Goal: Task Accomplishment & Management: Use online tool/utility

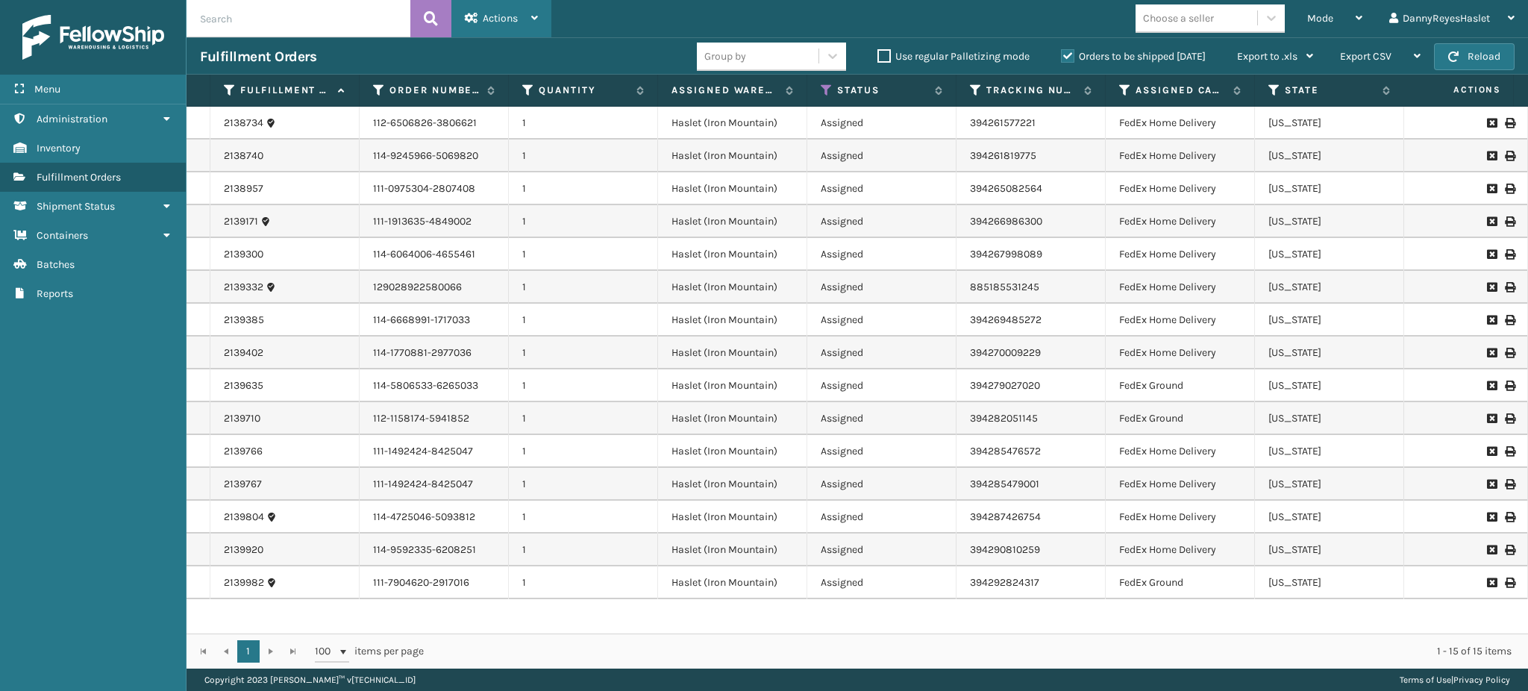
click at [478, 18] on div "Actions" at bounding box center [501, 18] width 73 height 37
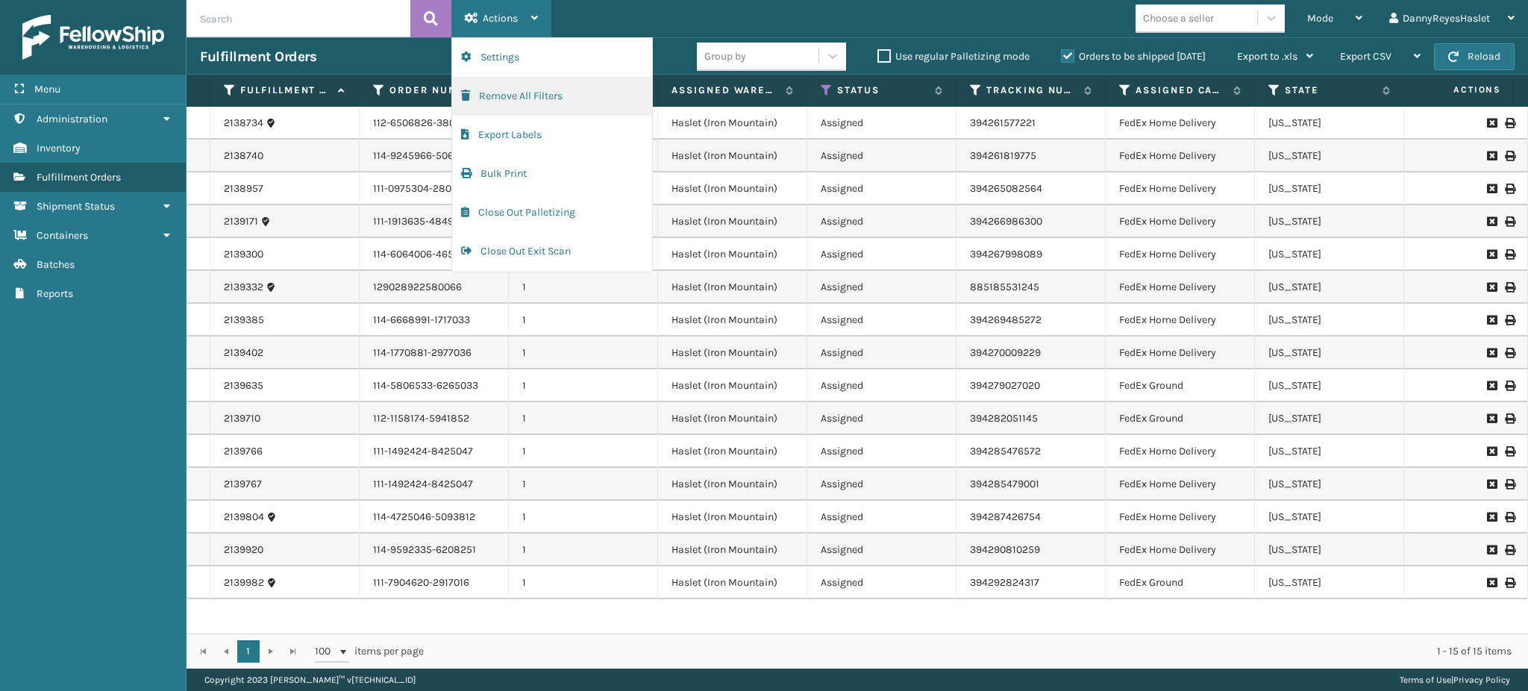
click at [533, 92] on button "Remove All Filters" at bounding box center [552, 96] width 200 height 39
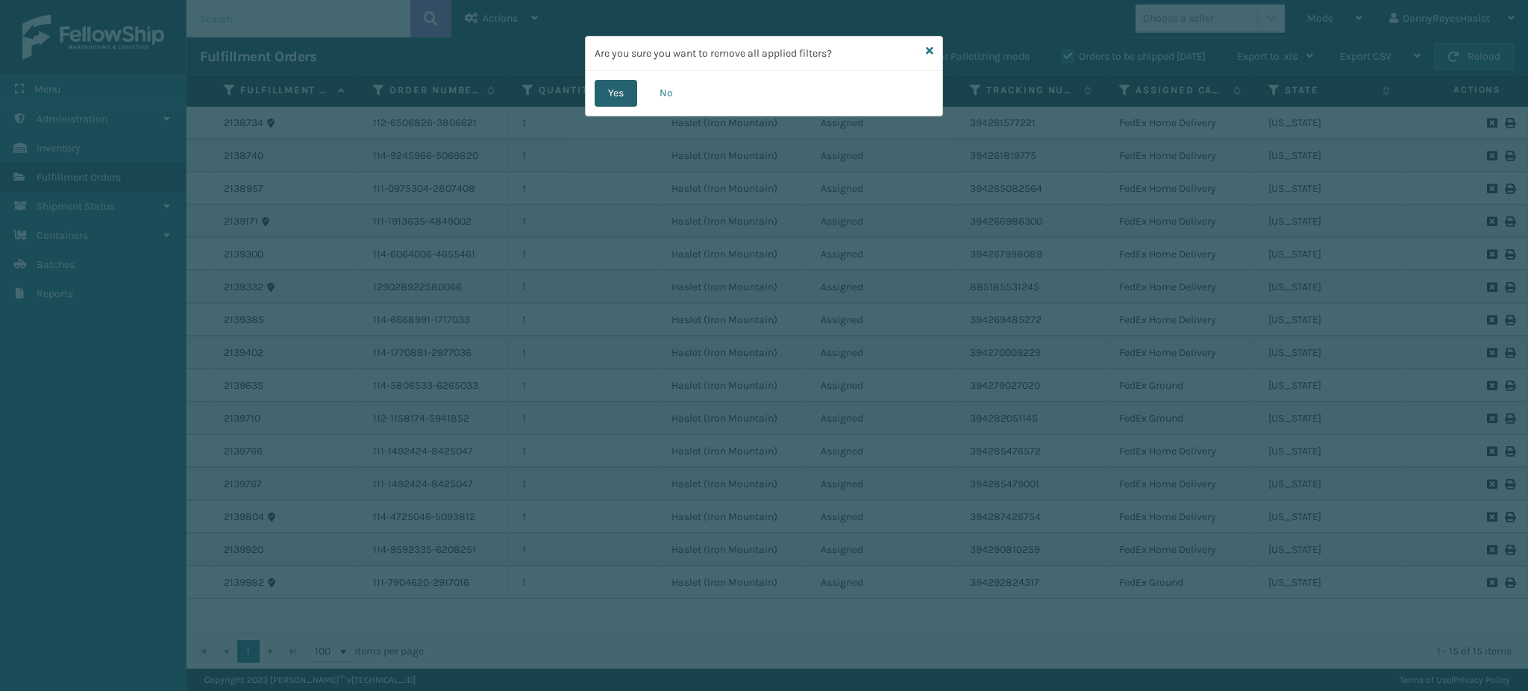
click at [623, 89] on button "Yes" at bounding box center [616, 93] width 43 height 27
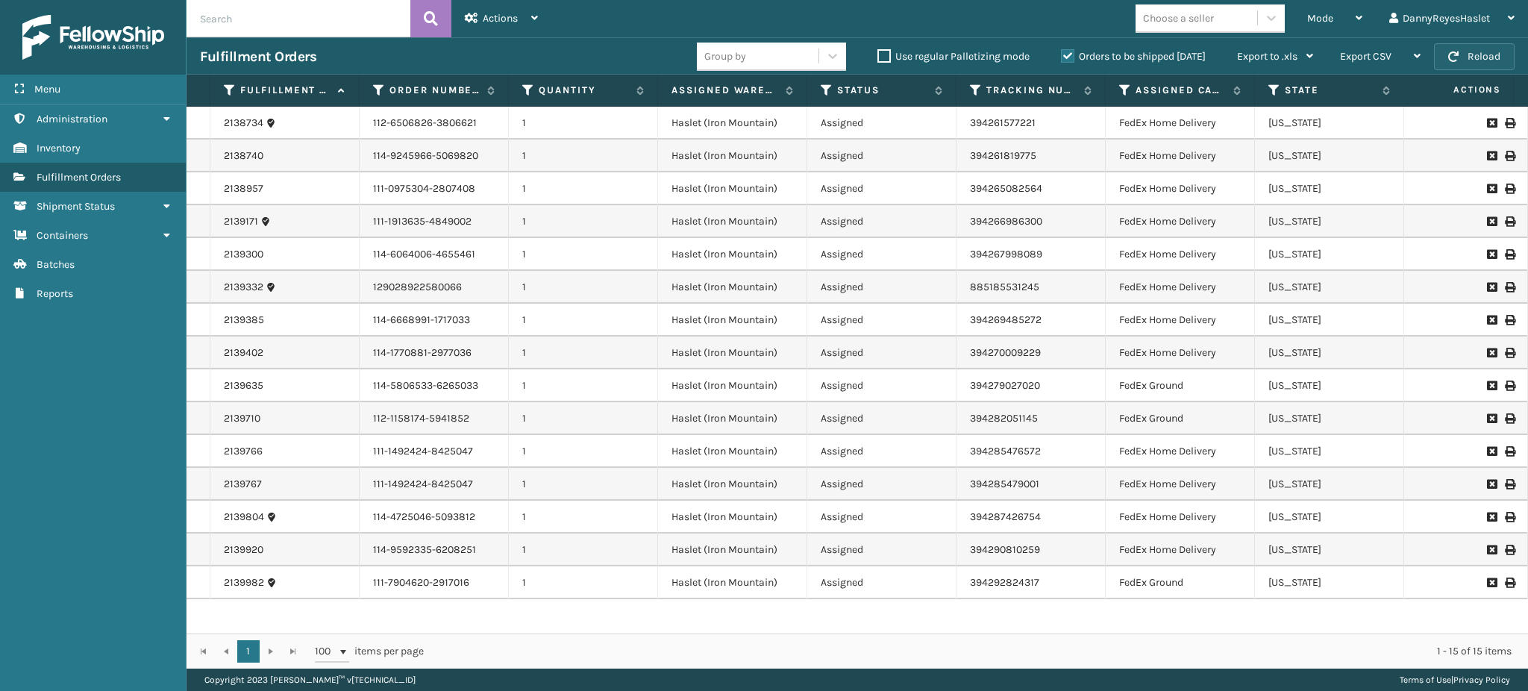
click at [1472, 61] on button "Reload" at bounding box center [1474, 56] width 81 height 27
click at [1341, 17] on div "Mode" at bounding box center [1334, 18] width 55 height 37
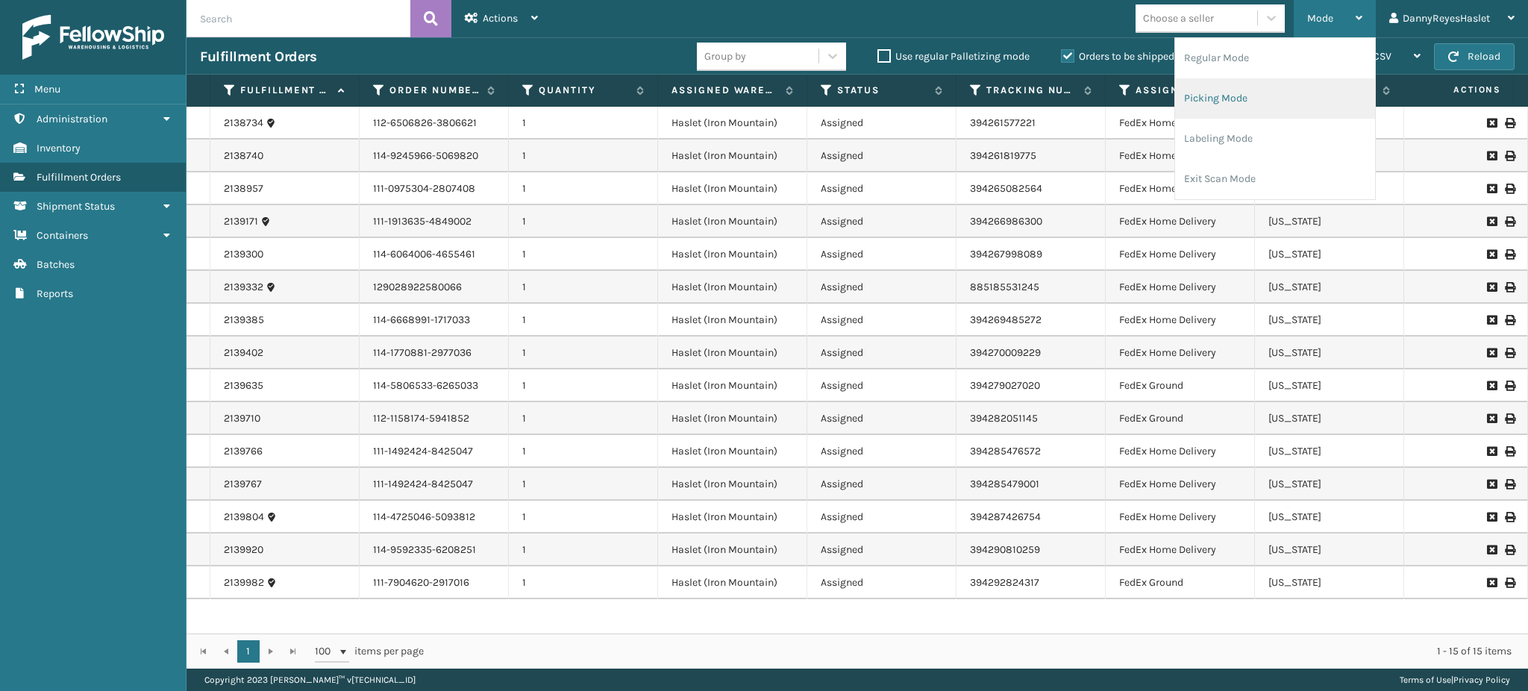
click at [1225, 89] on li "Picking Mode" at bounding box center [1275, 98] width 200 height 40
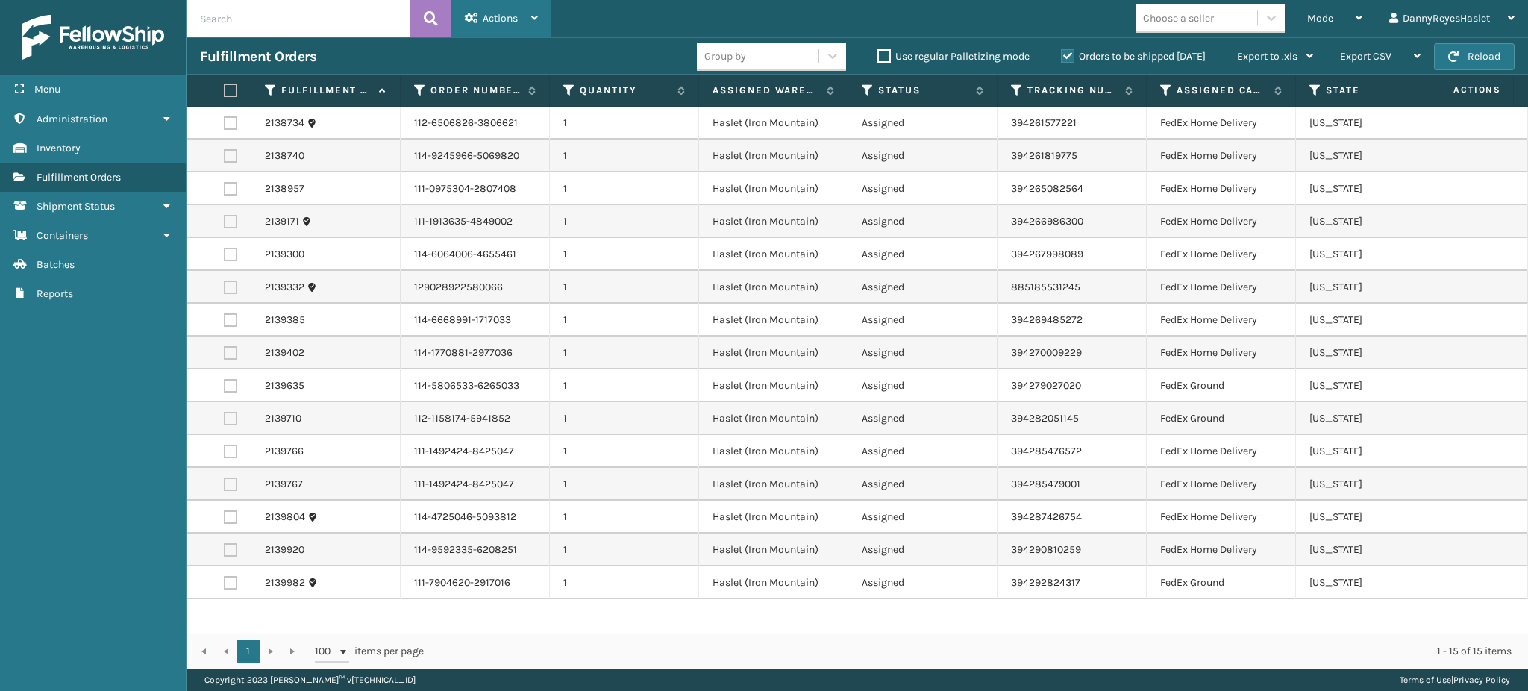
click at [504, 16] on span "Actions" at bounding box center [500, 18] width 35 height 13
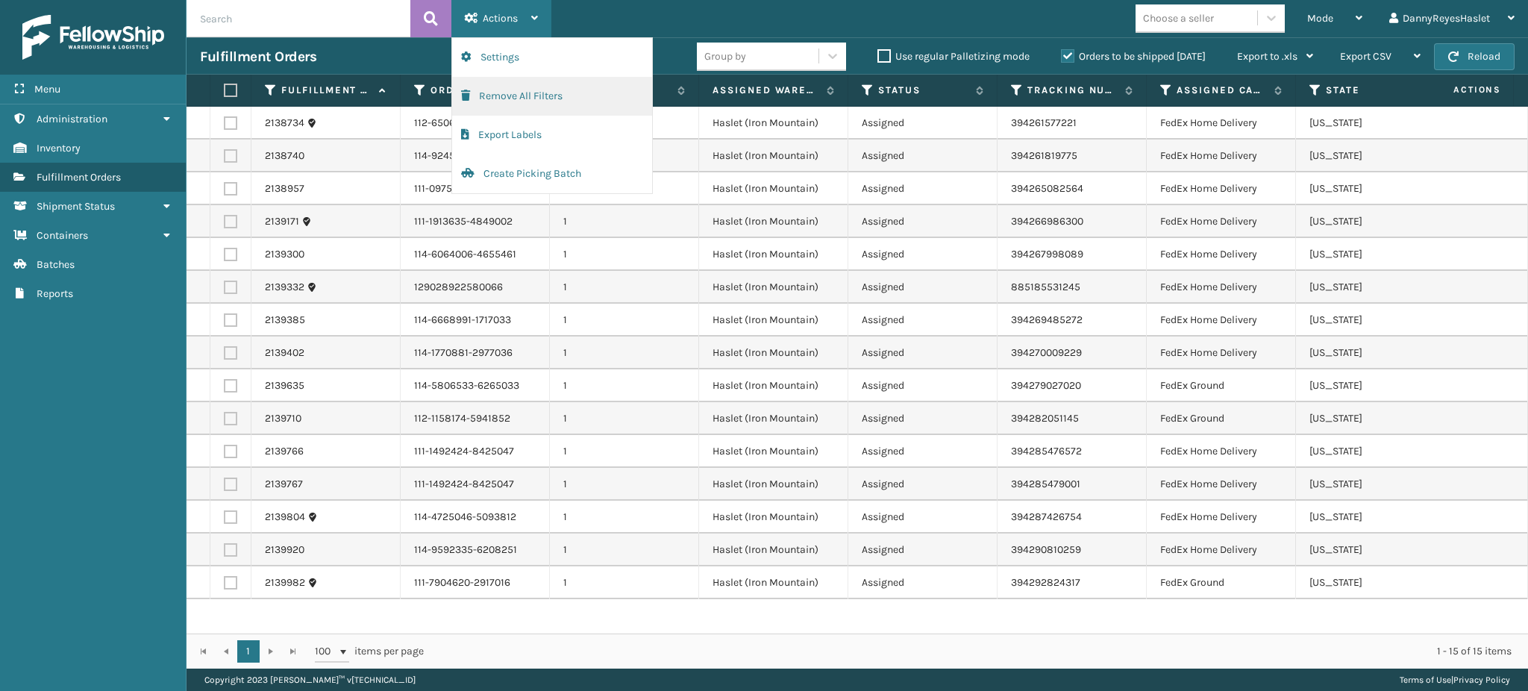
click at [499, 88] on button "Remove All Filters" at bounding box center [552, 96] width 200 height 39
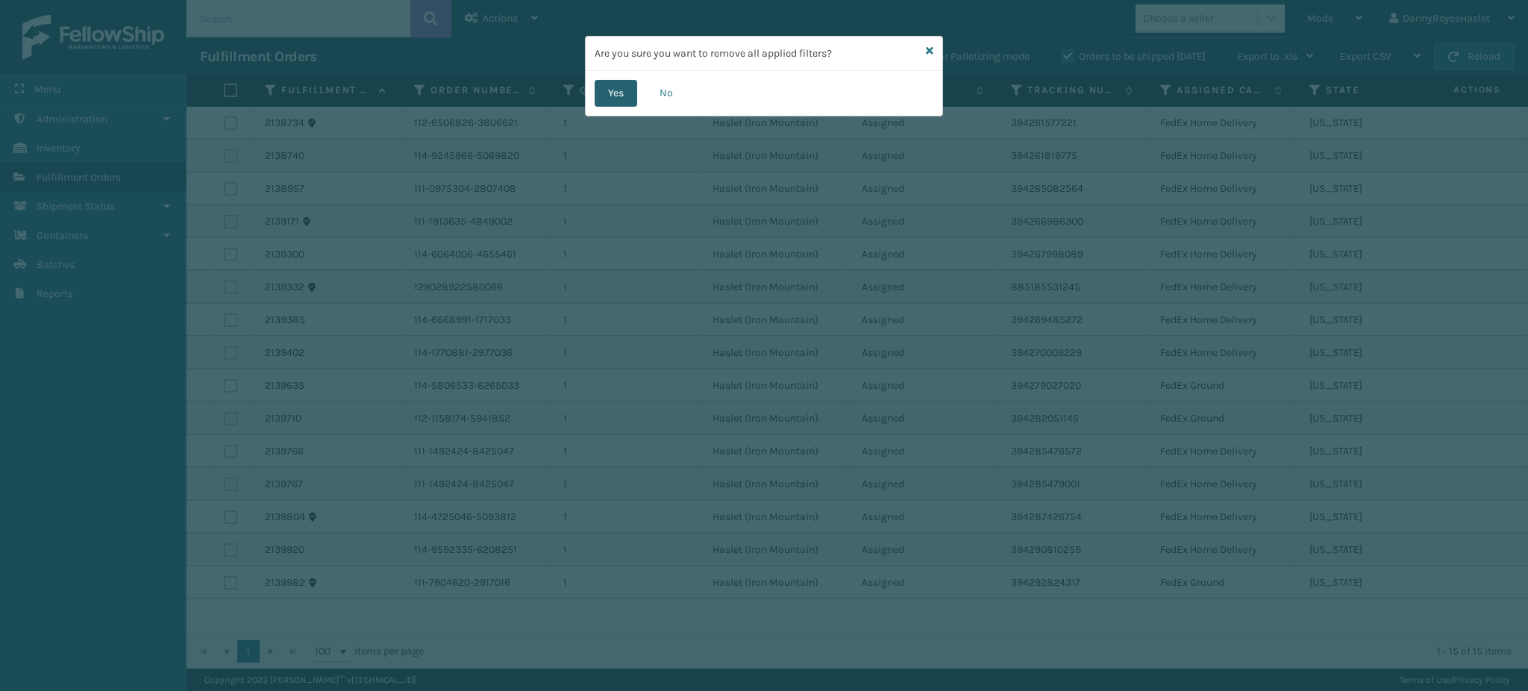
click at [618, 96] on button "Yes" at bounding box center [616, 93] width 43 height 27
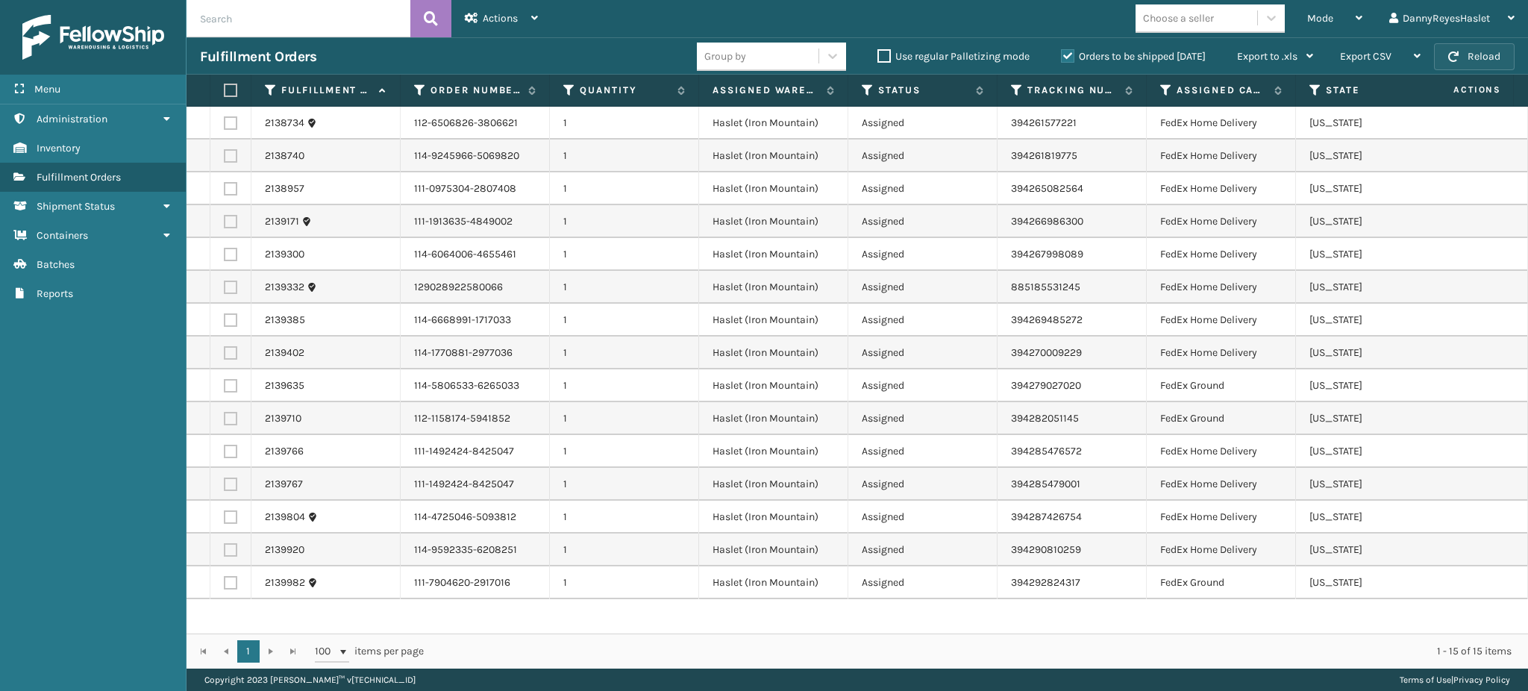
click at [1460, 54] on button "Reload" at bounding box center [1474, 56] width 81 height 27
click at [486, 17] on span "Actions" at bounding box center [500, 18] width 35 height 13
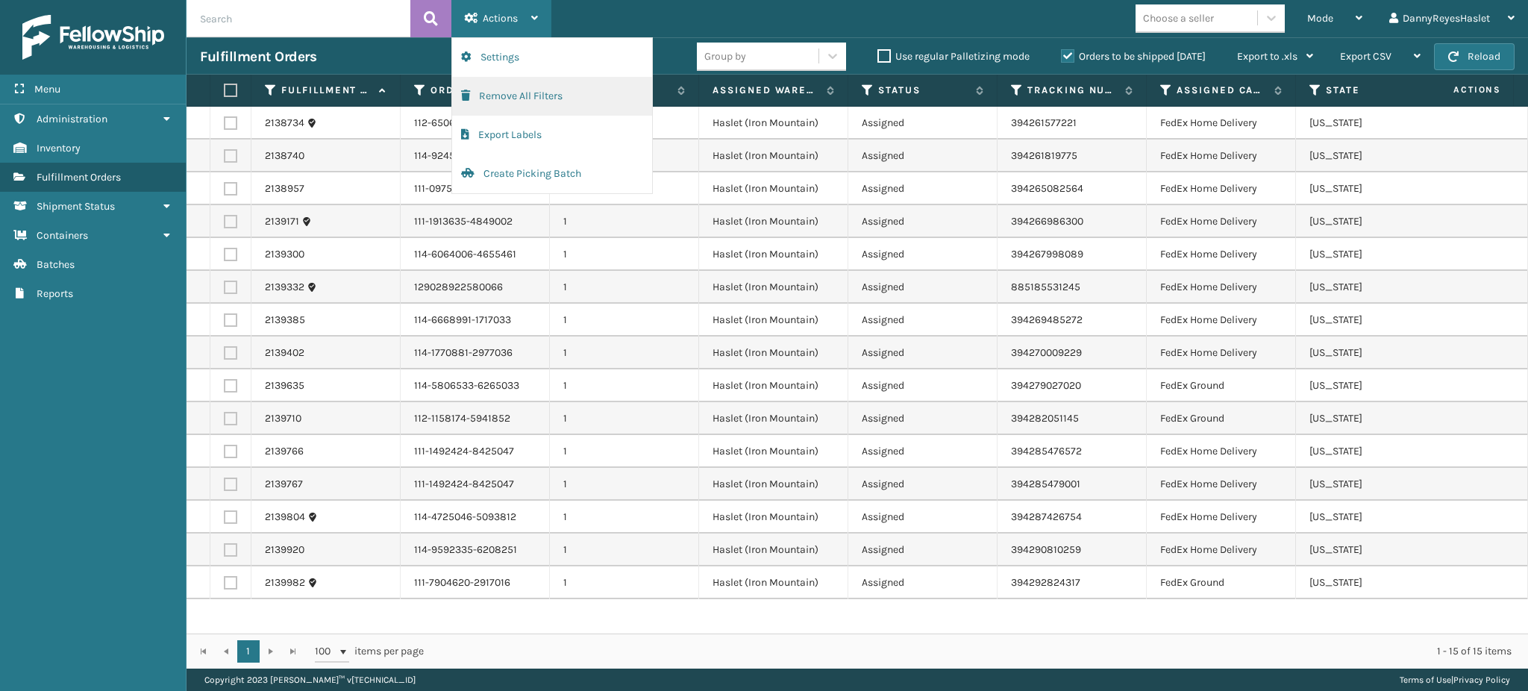
click at [518, 104] on button "Remove All Filters" at bounding box center [552, 96] width 200 height 39
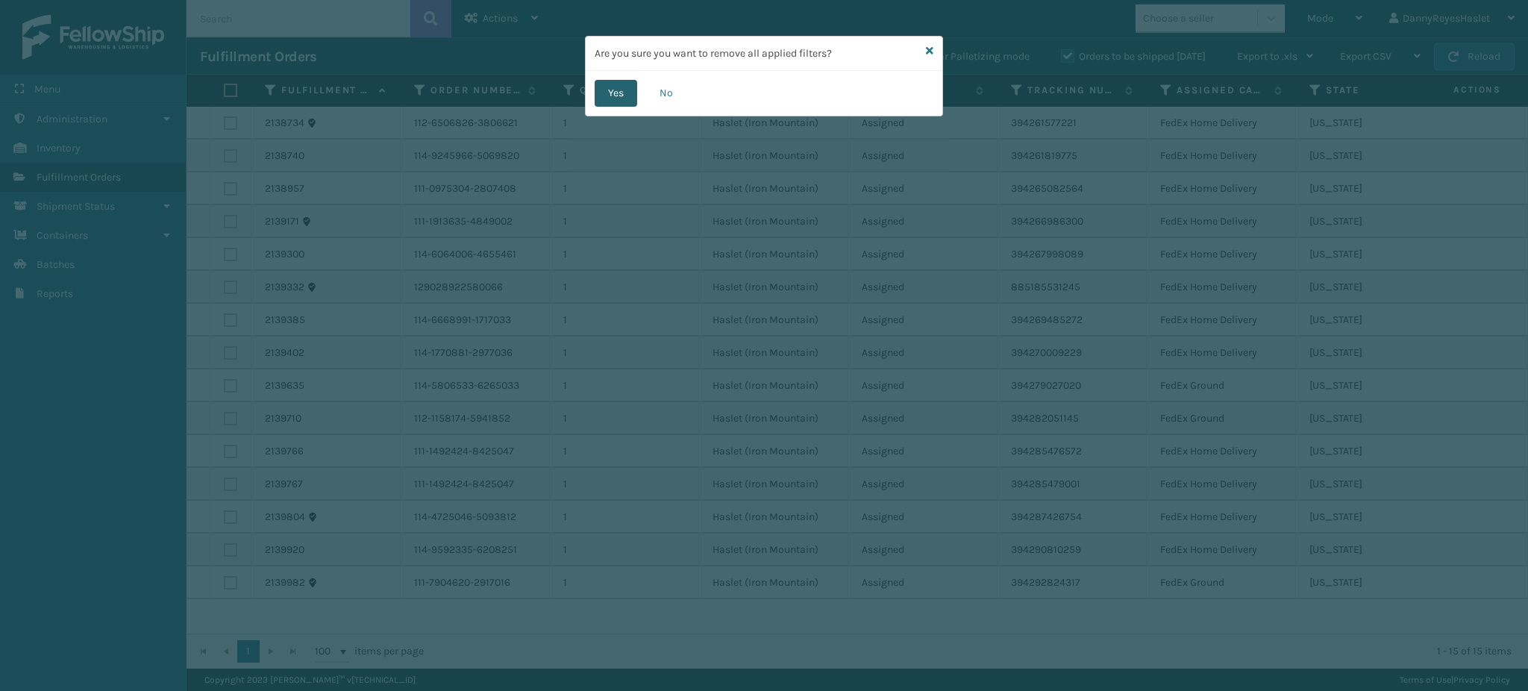
click at [607, 97] on button "Yes" at bounding box center [616, 93] width 43 height 27
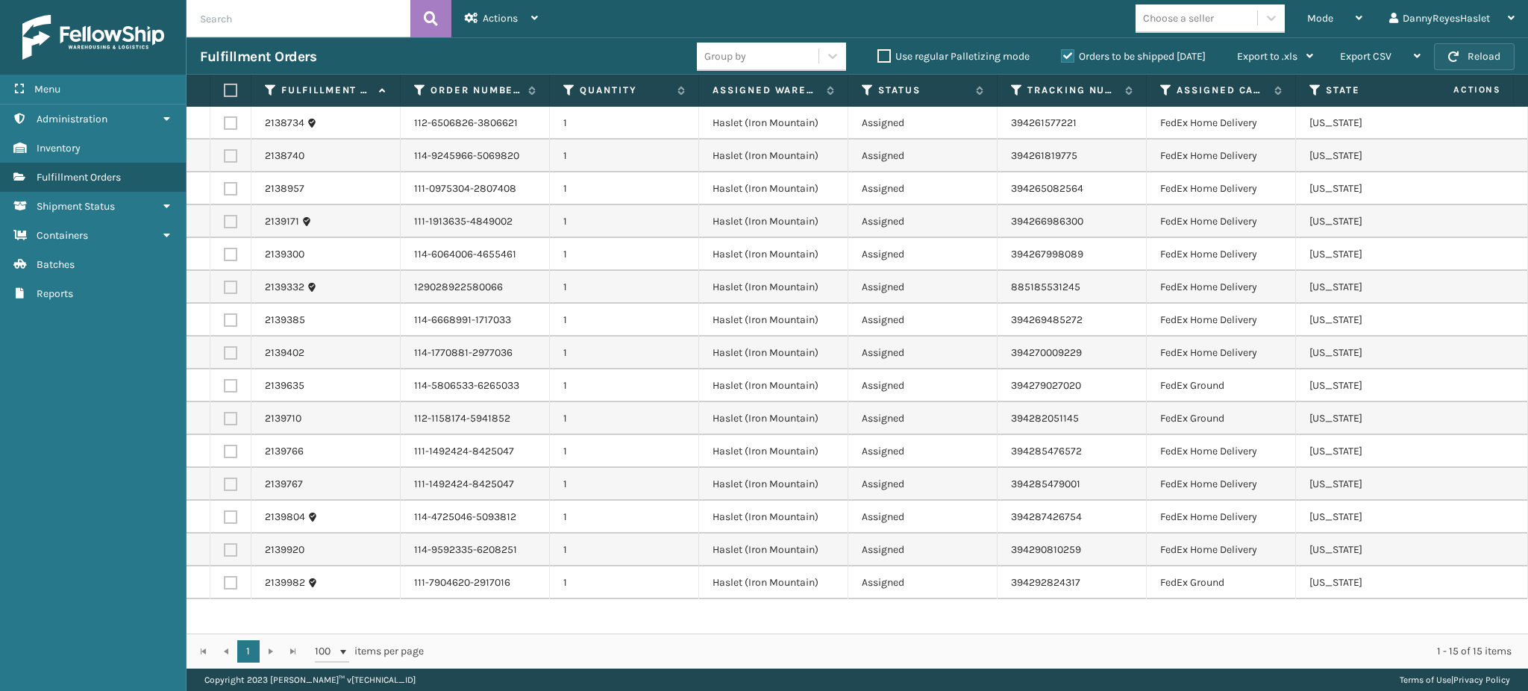
click at [1478, 48] on button "Reload" at bounding box center [1474, 56] width 81 height 27
click at [1317, 17] on span "Mode" at bounding box center [1320, 18] width 26 height 13
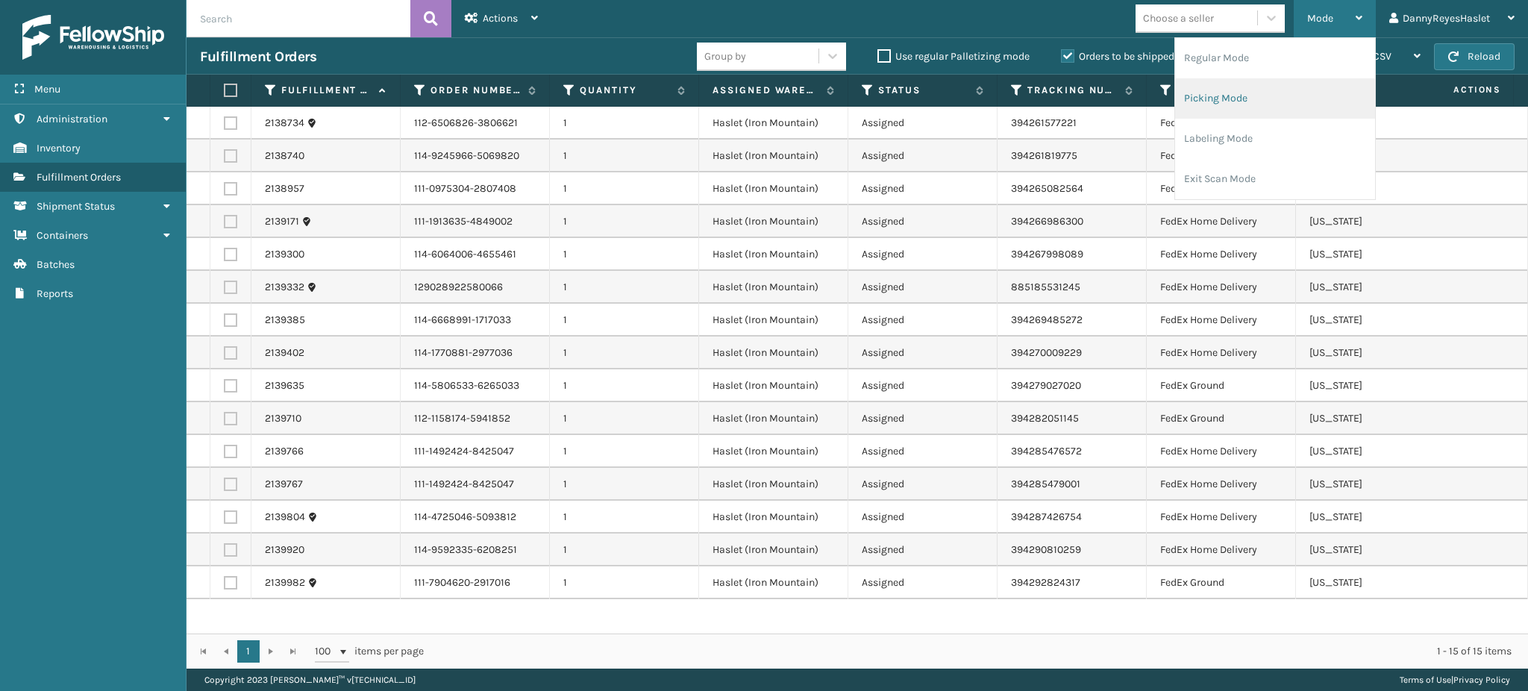
click at [1257, 96] on li "Picking Mode" at bounding box center [1275, 98] width 200 height 40
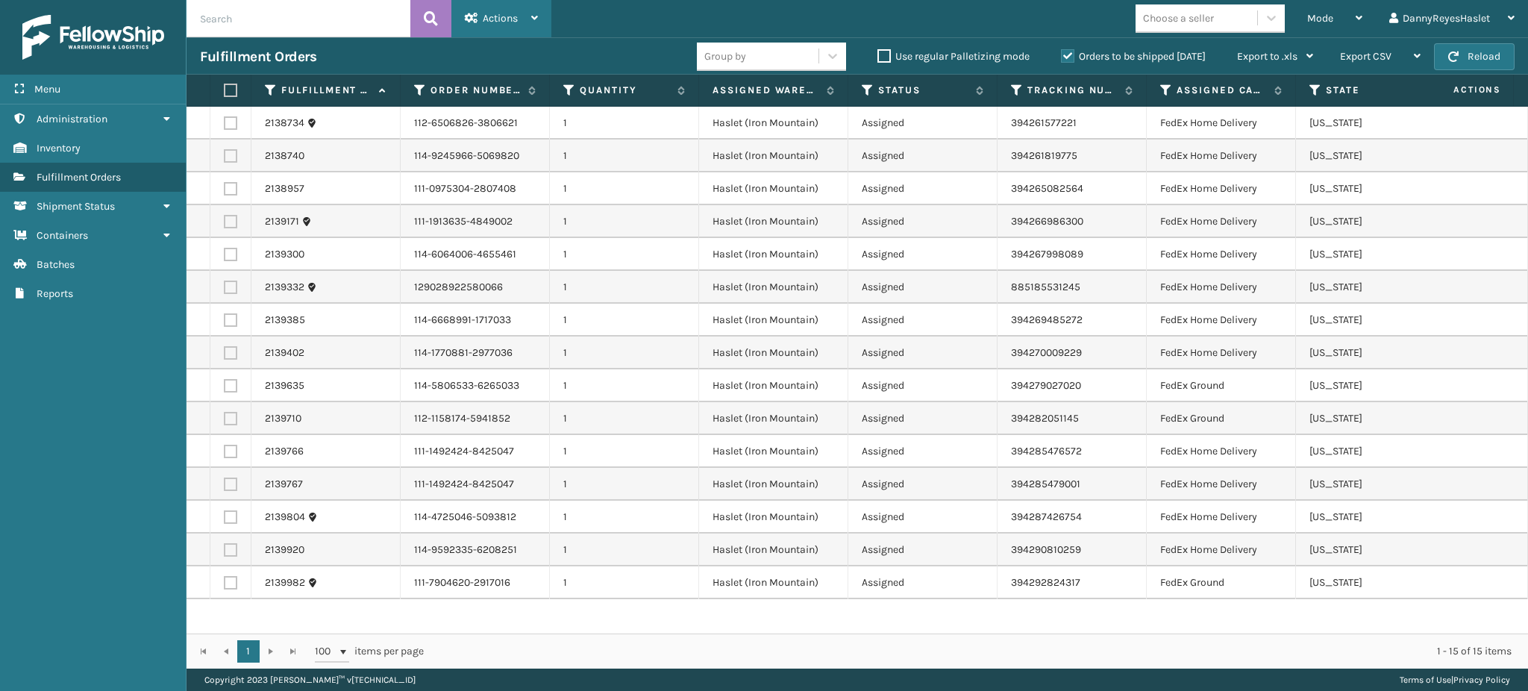
click at [491, 10] on div "Actions" at bounding box center [501, 18] width 73 height 37
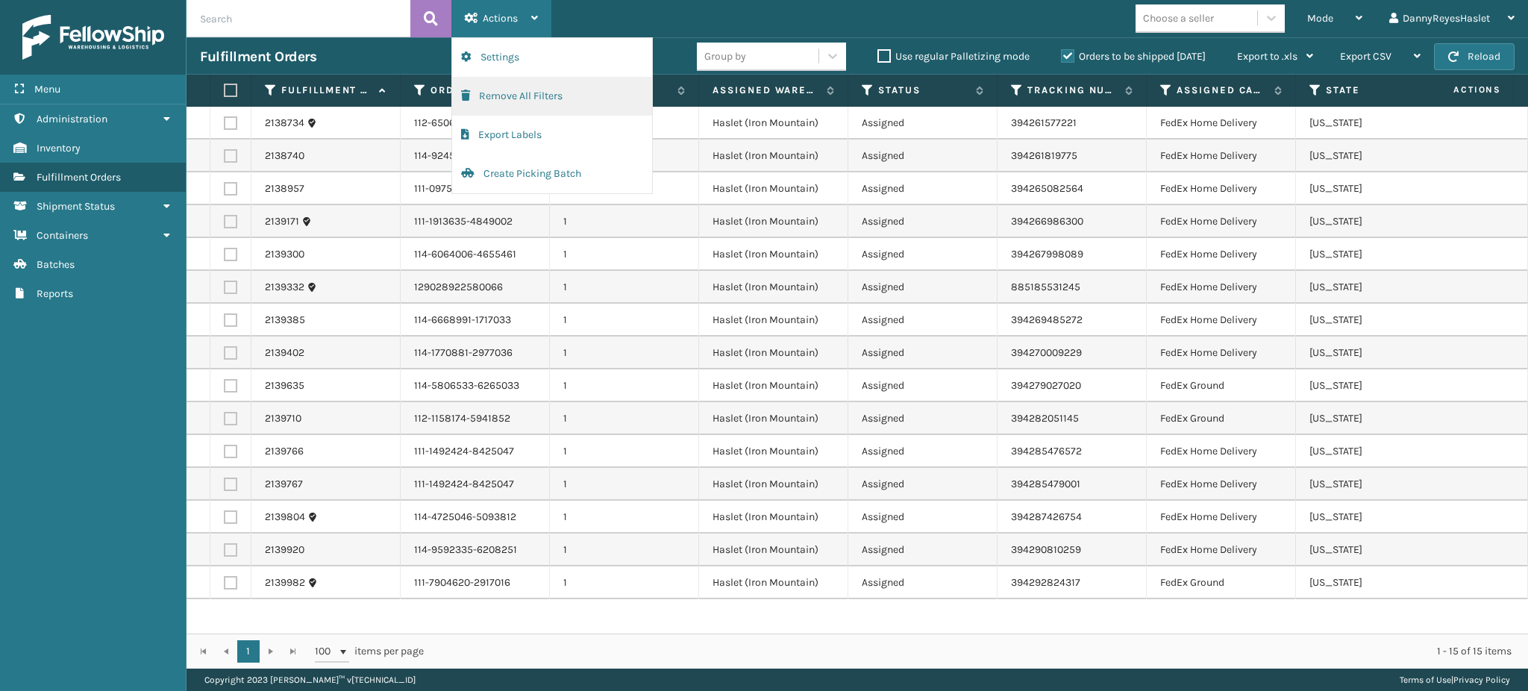
click at [516, 91] on button "Remove All Filters" at bounding box center [552, 96] width 200 height 39
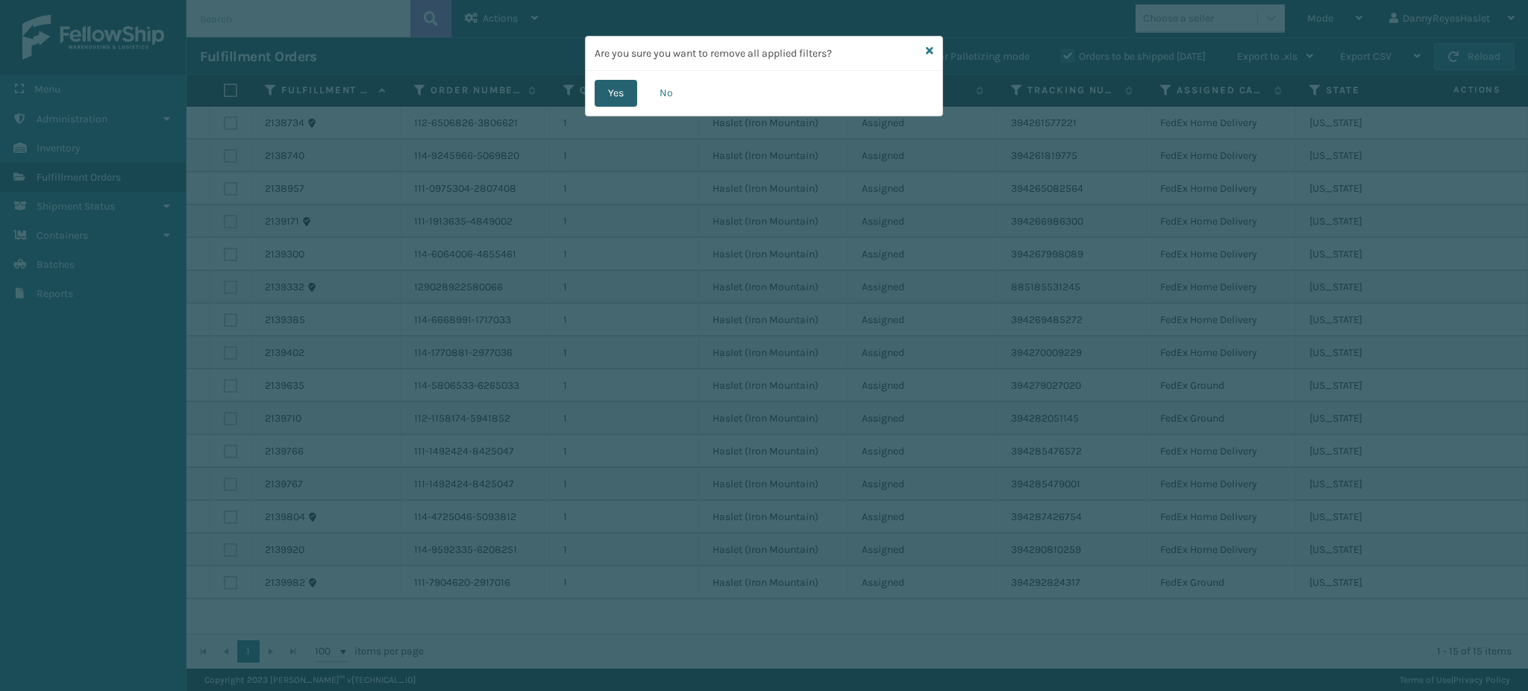
click at [617, 103] on button "Yes" at bounding box center [616, 93] width 43 height 27
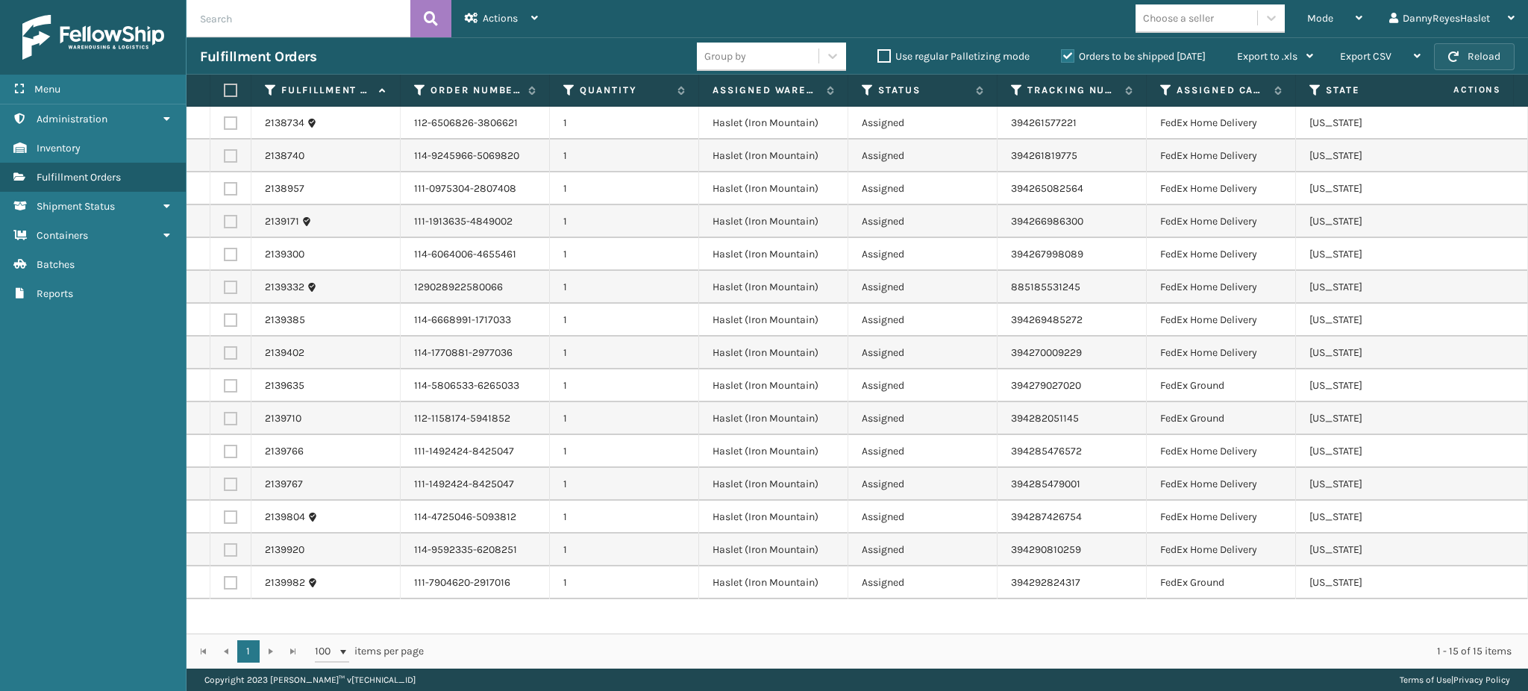
click at [1472, 60] on button "Reload" at bounding box center [1474, 56] width 81 height 27
click at [229, 90] on label at bounding box center [228, 90] width 9 height 13
click at [225, 90] on input "checkbox" at bounding box center [224, 91] width 1 height 10
checkbox input "true"
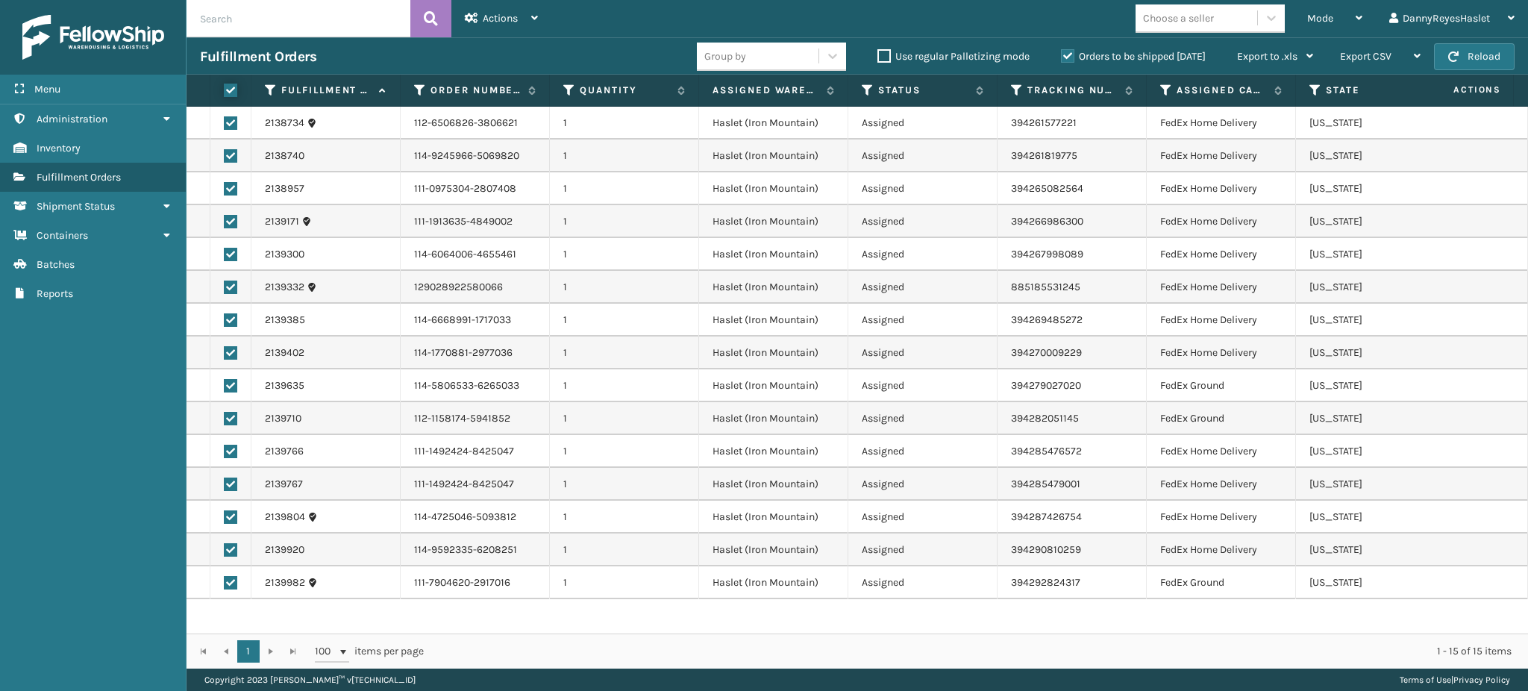
checkbox input "true"
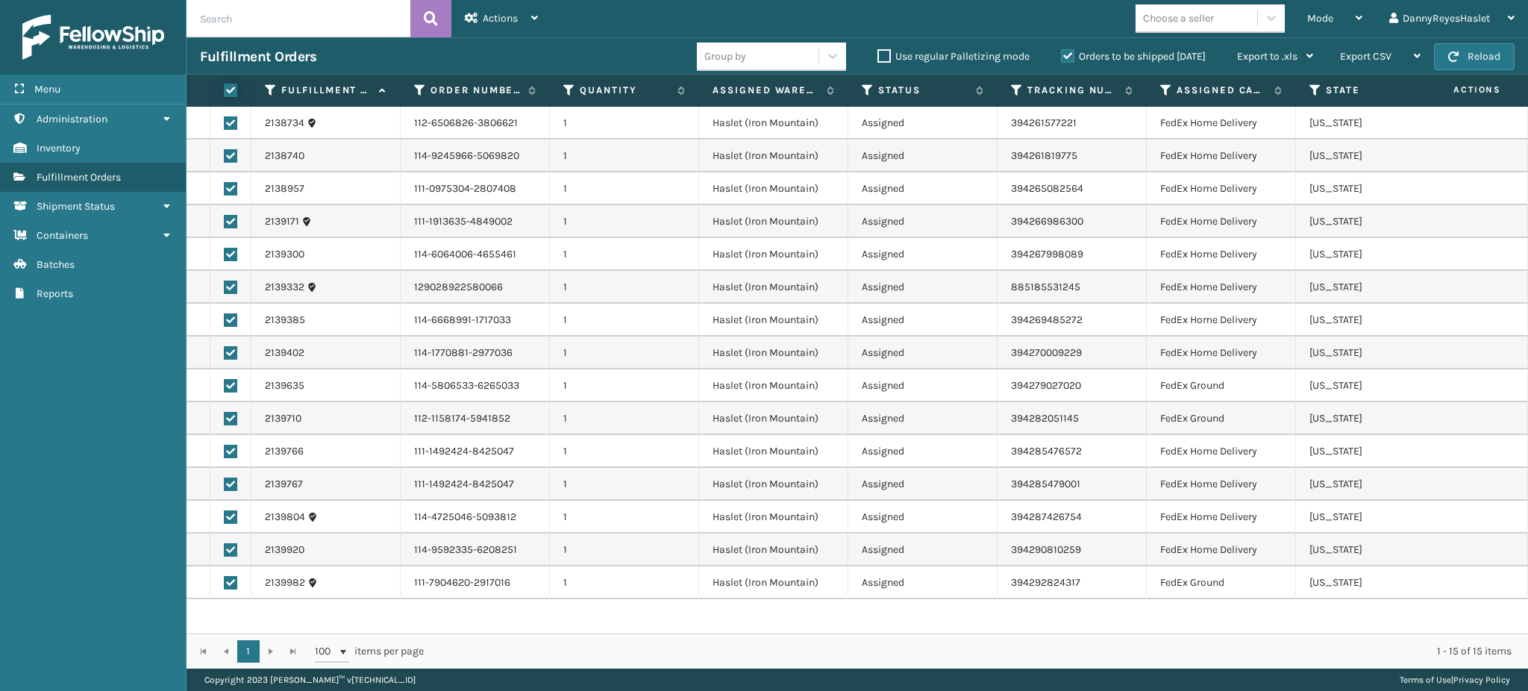
checkbox input "true"
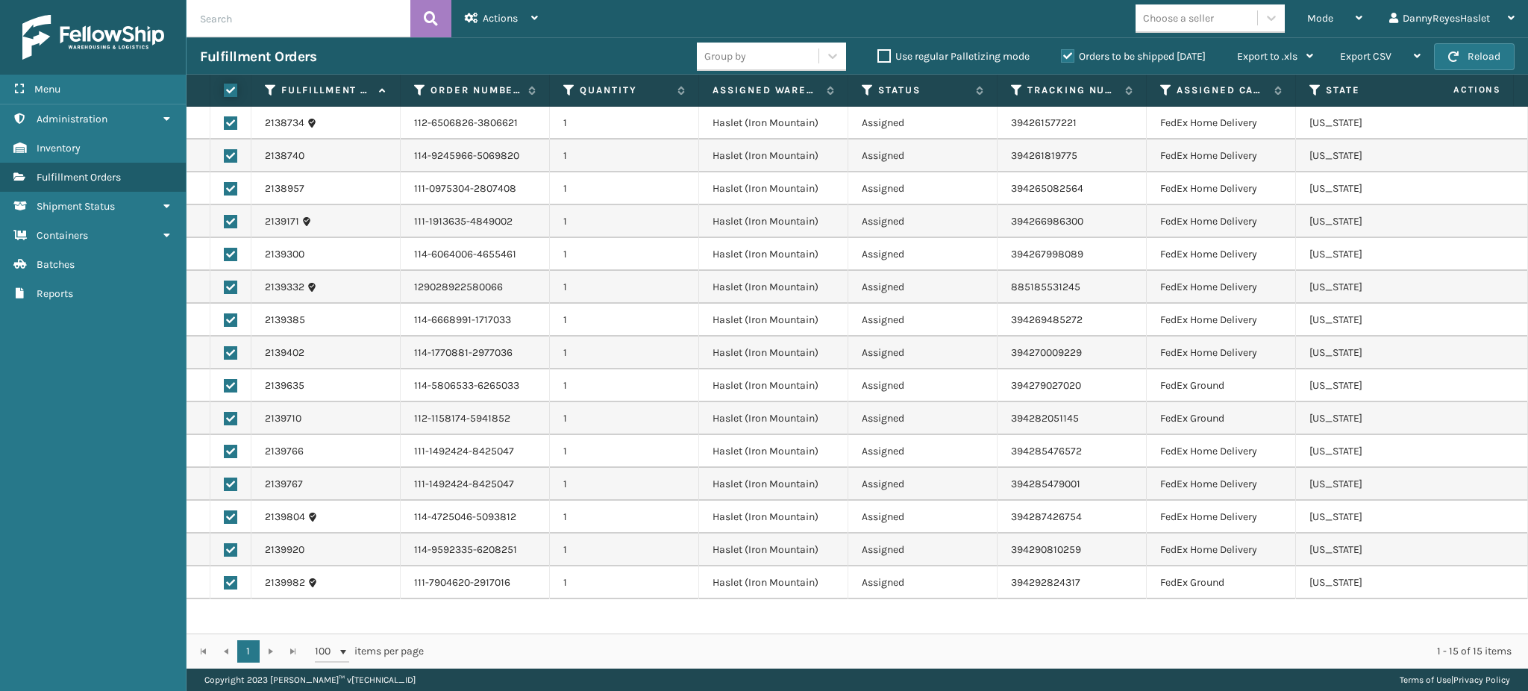
checkbox input "true"
click at [485, 19] on span "Actions" at bounding box center [500, 18] width 35 height 13
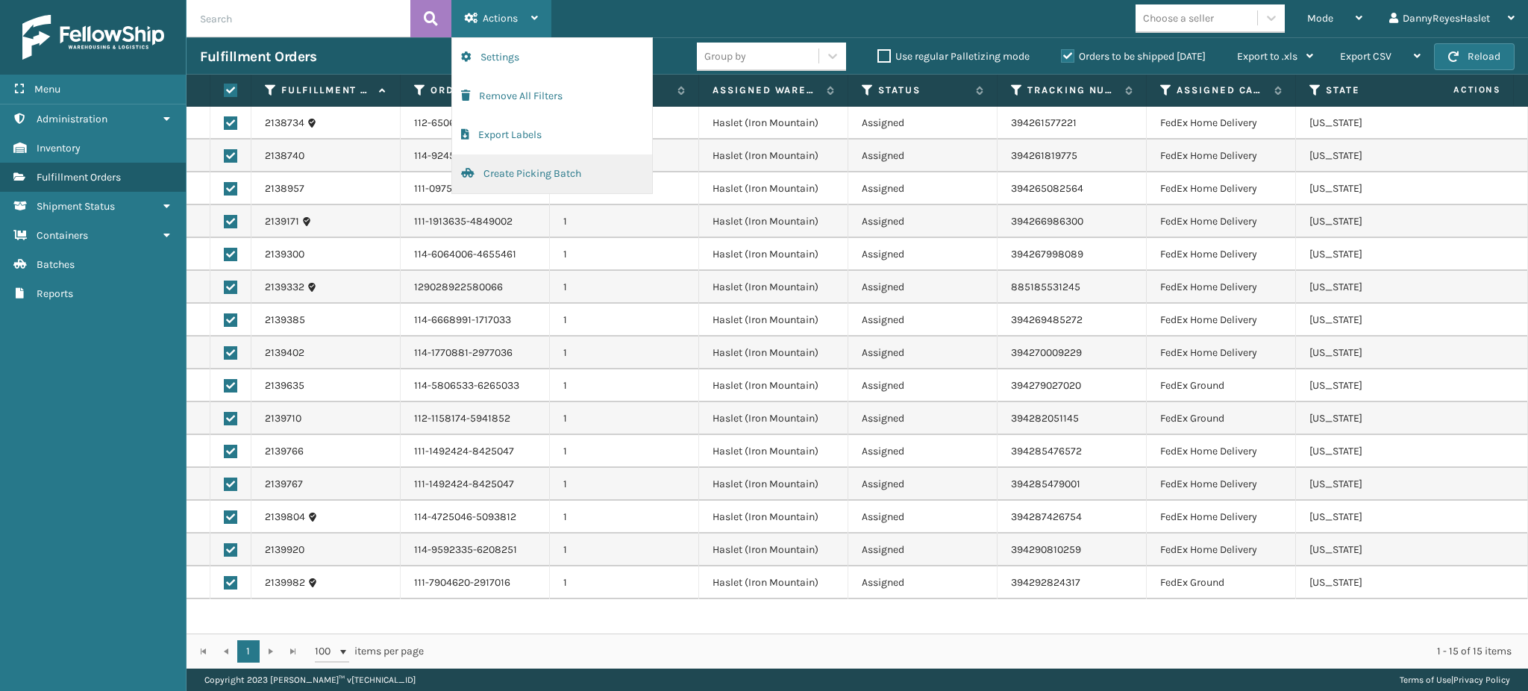
click at [530, 175] on button "Create Picking Batch" at bounding box center [552, 173] width 200 height 39
